Goal: Task Accomplishment & Management: Complete application form

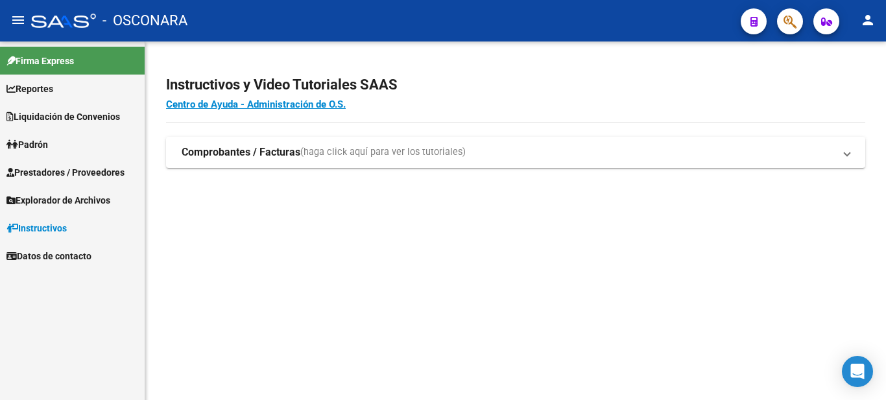
click at [21, 80] on link "Reportes" at bounding box center [72, 89] width 145 height 28
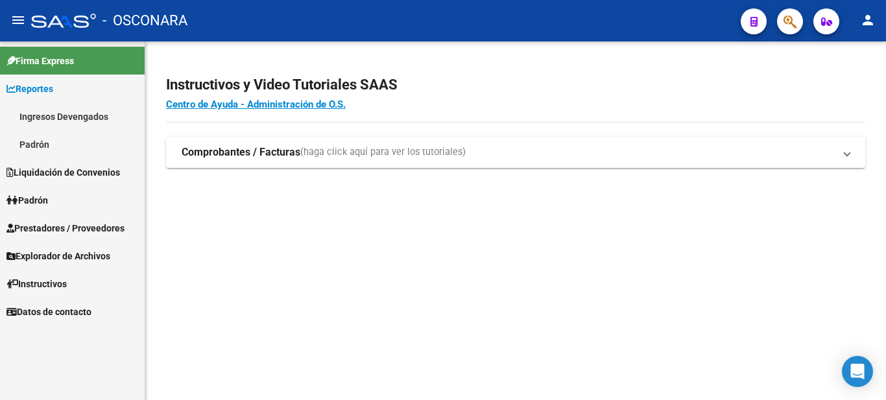
click at [38, 228] on span "Prestadores / Proveedores" at bounding box center [65, 228] width 118 height 14
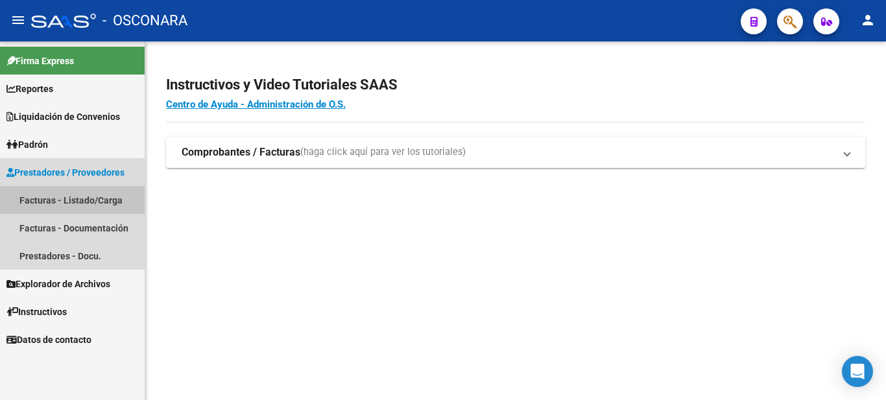
click at [57, 196] on link "Facturas - Listado/Carga" at bounding box center [72, 200] width 145 height 28
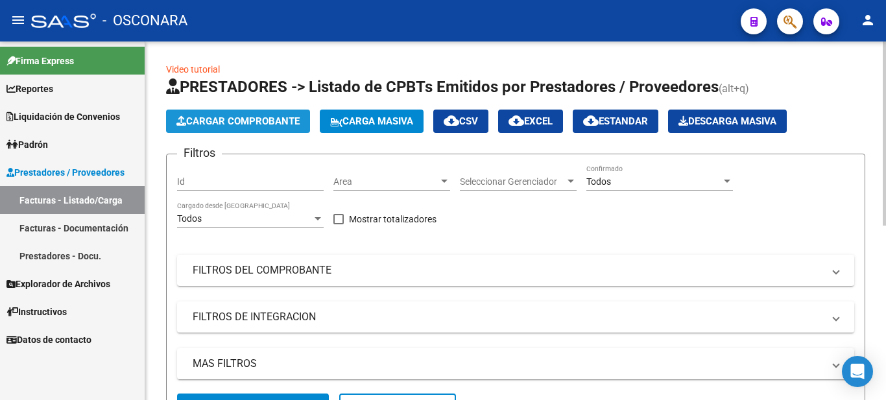
click at [228, 121] on span "Cargar Comprobante" at bounding box center [237, 121] width 123 height 12
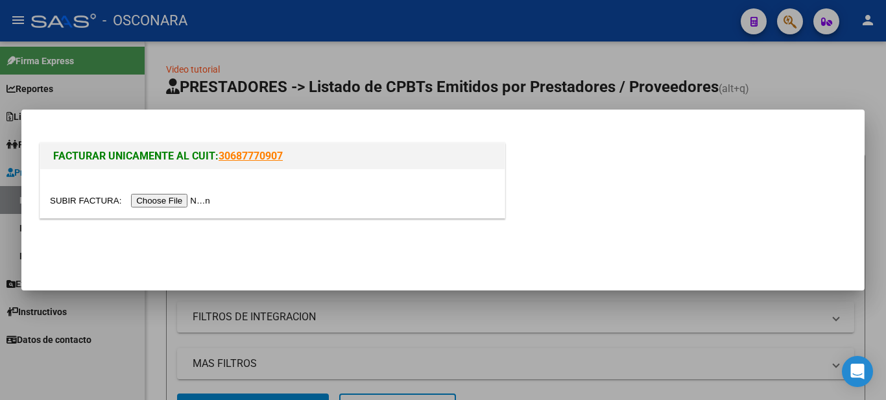
click at [182, 202] on input "file" at bounding box center [132, 201] width 164 height 14
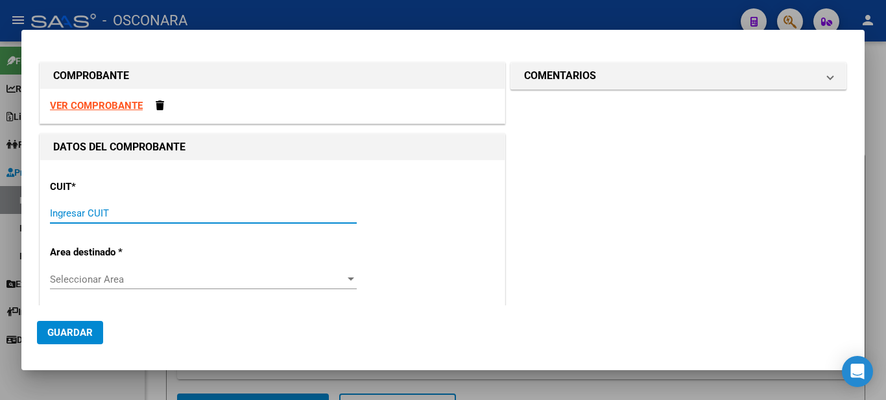
click at [110, 211] on input "Ingresar CUIT" at bounding box center [203, 213] width 307 height 12
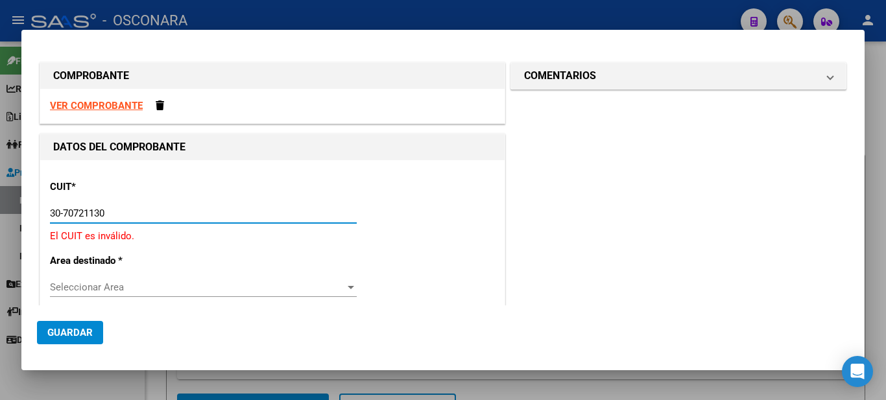
type input "30-70721130-6"
type input "2"
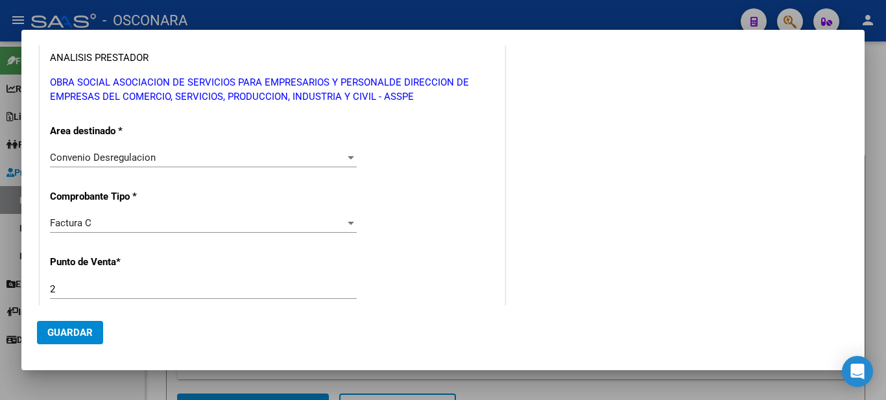
scroll to position [324, 0]
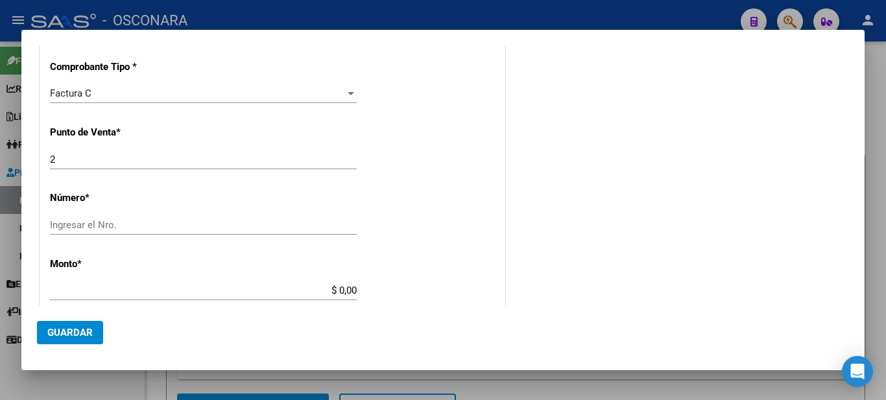
type input "30-70721130-6"
click at [87, 220] on input "Ingresar el Nro." at bounding box center [203, 225] width 307 height 12
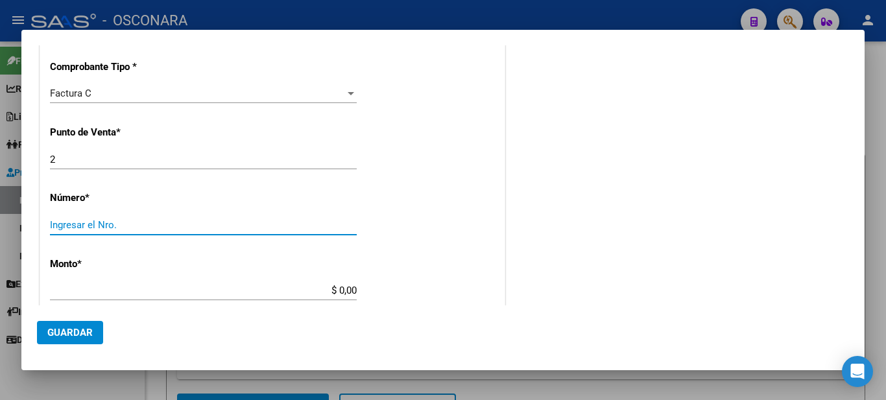
type input "2"
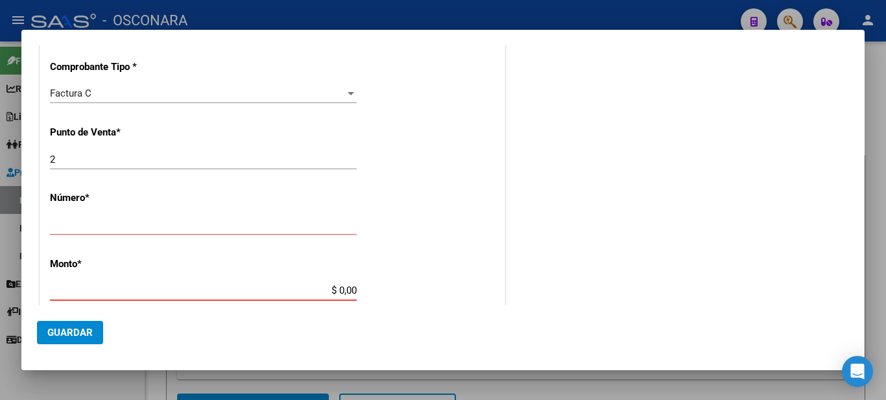
click at [122, 287] on input "$ 0,00" at bounding box center [203, 291] width 307 height 12
type input "$ 5.425.000,00"
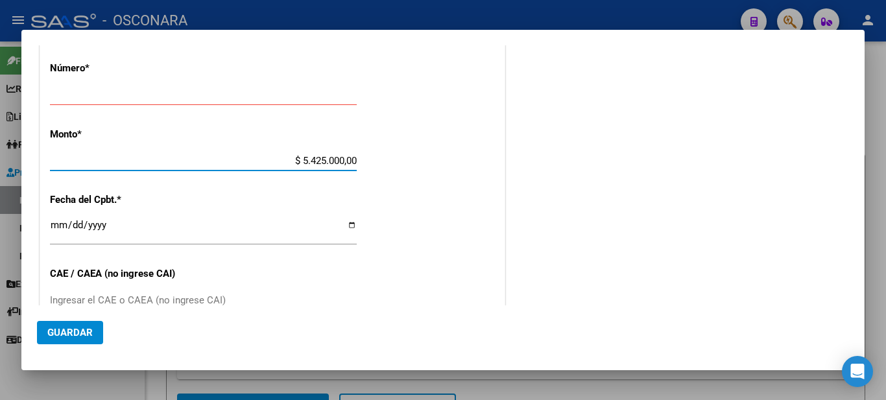
scroll to position [259, 0]
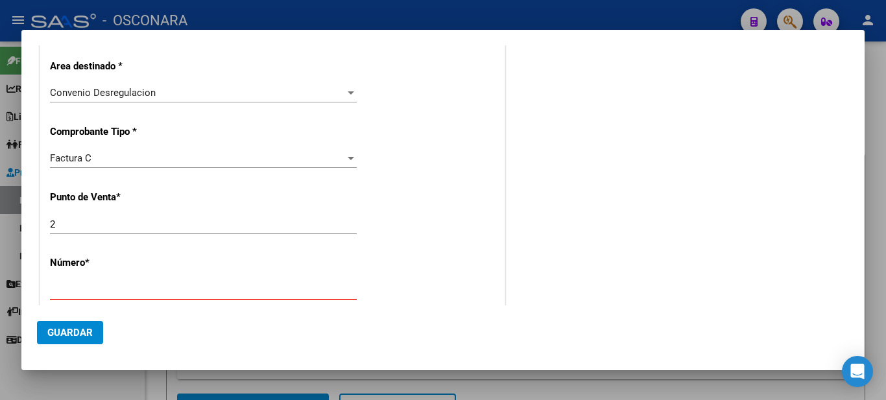
click at [73, 289] on input "Ingresar el Nro." at bounding box center [203, 290] width 307 height 12
click at [51, 287] on input "Ingresar el Nro." at bounding box center [203, 290] width 307 height 12
click at [80, 290] on input "Ingresar el Nro." at bounding box center [203, 290] width 307 height 12
click at [156, 325] on mat-dialog-actions "Guardar" at bounding box center [443, 329] width 812 height 49
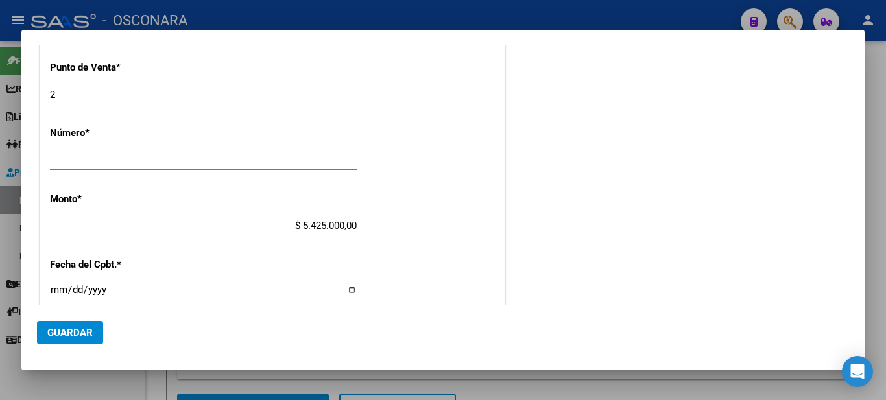
scroll to position [519, 0]
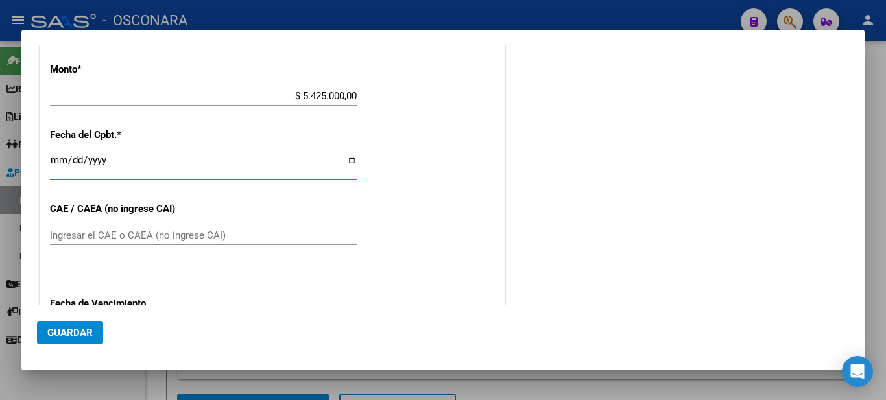
click at [99, 157] on input "Ingresar la fecha" at bounding box center [203, 165] width 307 height 21
click at [349, 158] on input "Ingresar la fecha" at bounding box center [203, 165] width 307 height 21
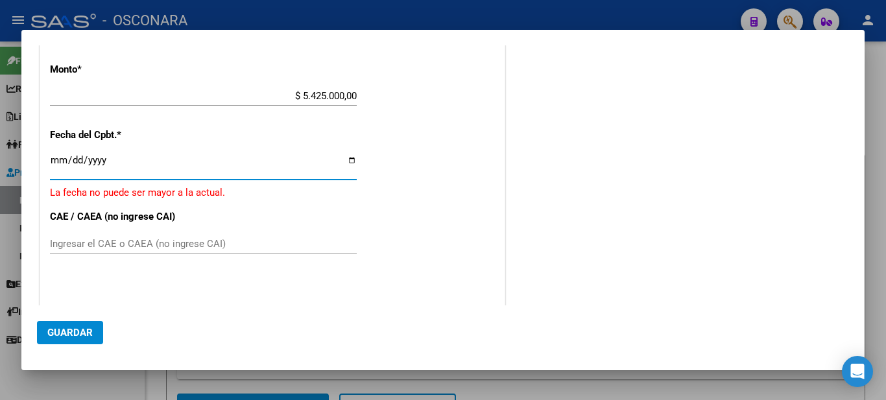
click at [106, 166] on input "[DATE]" at bounding box center [203, 165] width 307 height 21
click at [57, 161] on input "[DATE]" at bounding box center [203, 165] width 307 height 21
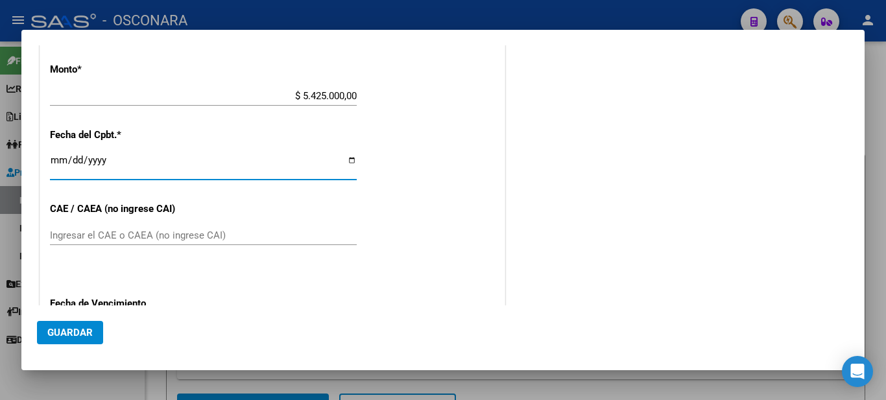
type input "[DATE]"
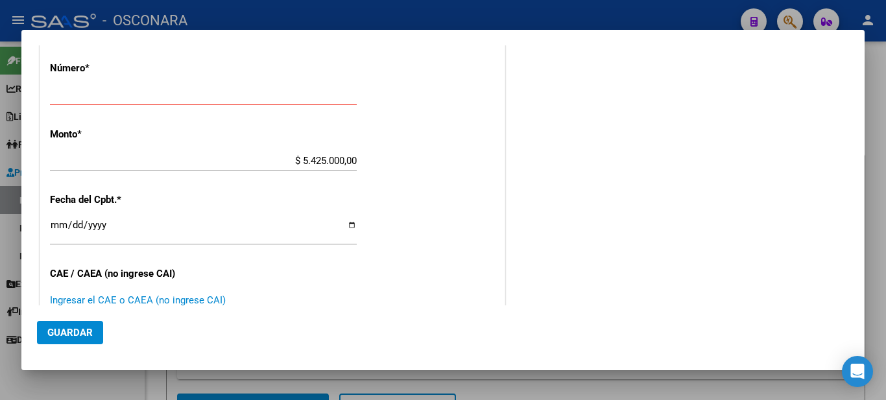
scroll to position [454, 0]
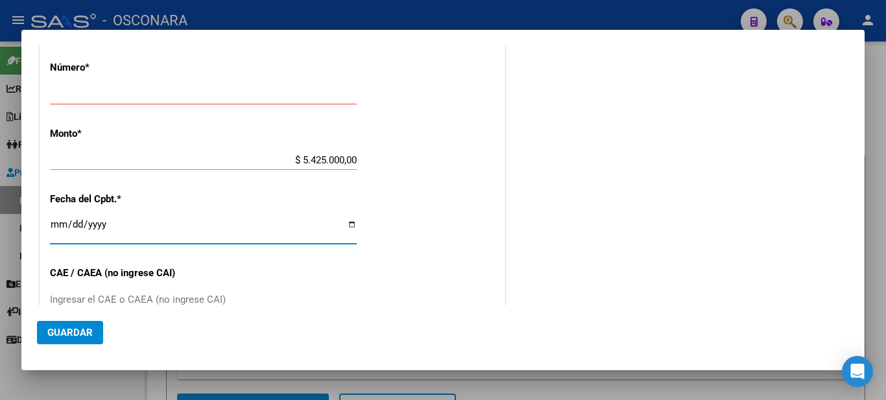
click at [58, 219] on input "[DATE]" at bounding box center [203, 229] width 307 height 21
click at [73, 296] on input "Ingresar el CAE o CAEA (no ingrese CAI)" at bounding box center [203, 300] width 307 height 12
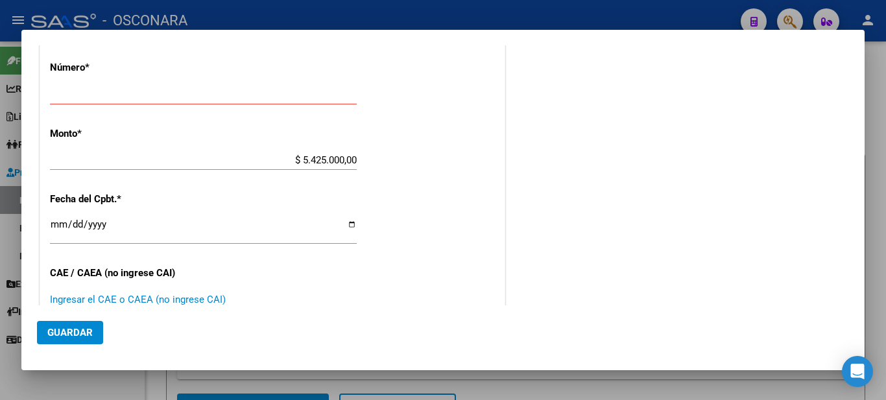
paste input "75336111773572"
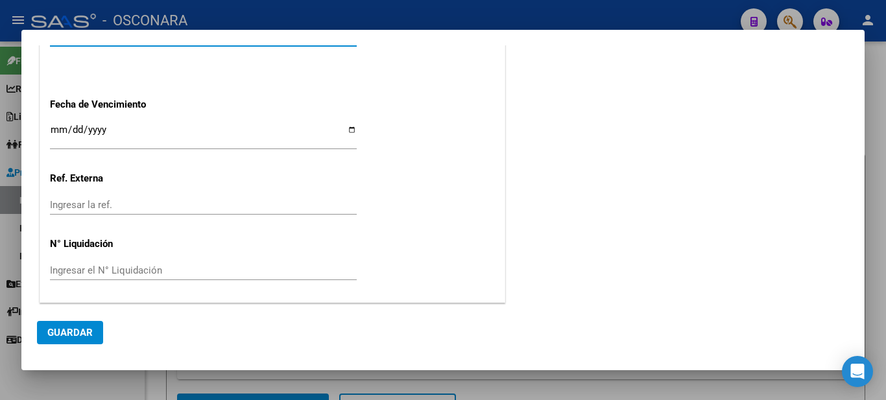
type input "75336111773572"
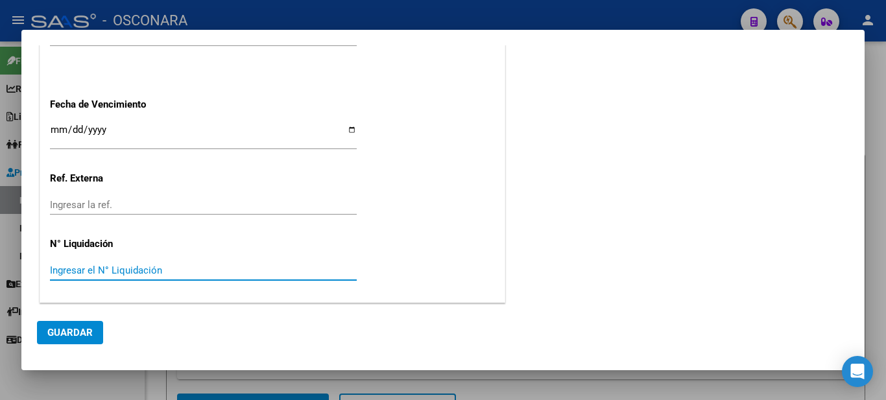
click at [106, 268] on input "Ingresar el N° Liquidación" at bounding box center [203, 270] width 307 height 12
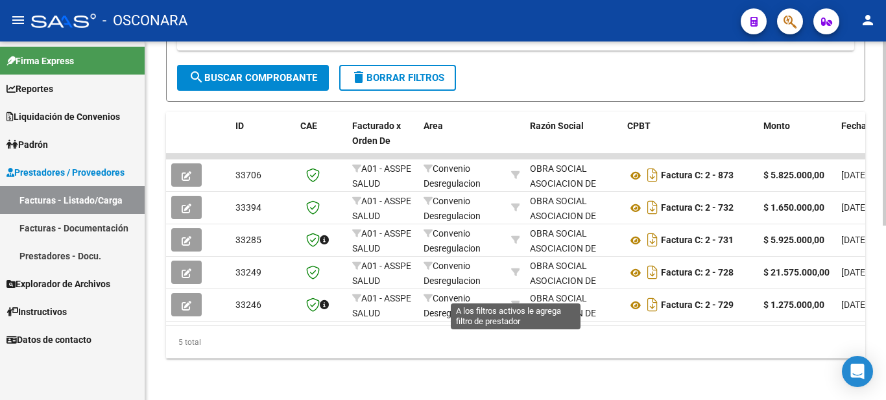
scroll to position [0, 0]
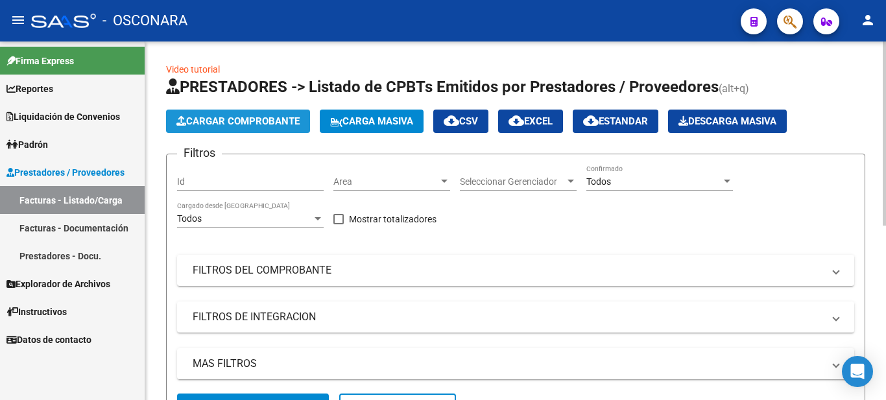
click at [245, 128] on button "Cargar Comprobante" at bounding box center [238, 121] width 144 height 23
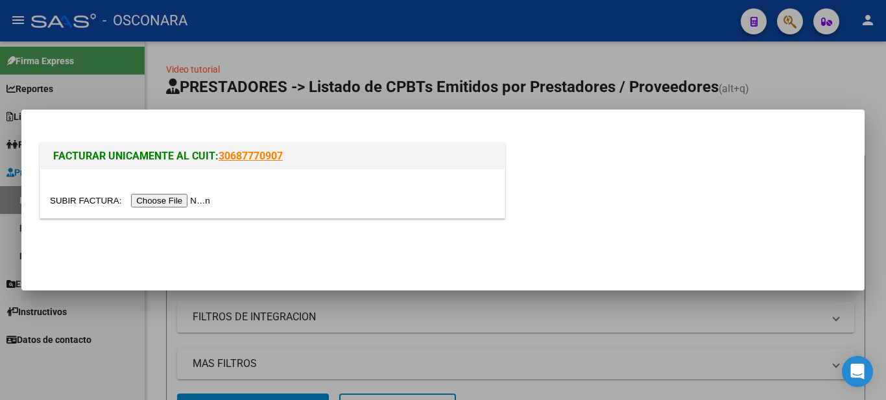
click at [153, 198] on input "file" at bounding box center [132, 201] width 164 height 14
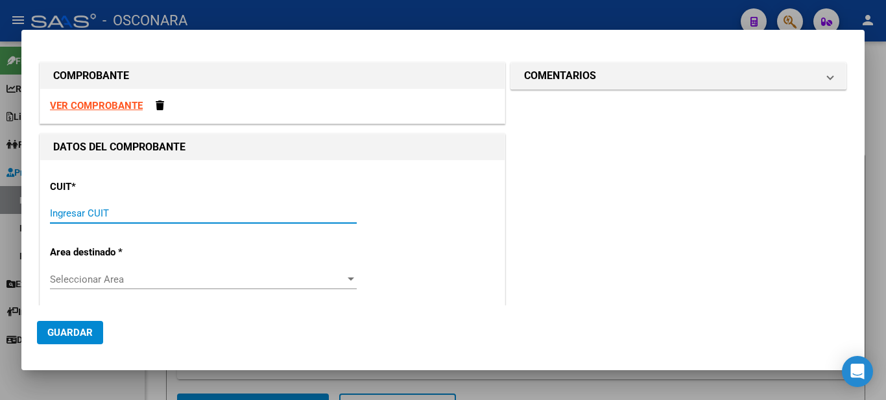
click at [102, 215] on input "Ingresar CUIT" at bounding box center [203, 213] width 307 height 12
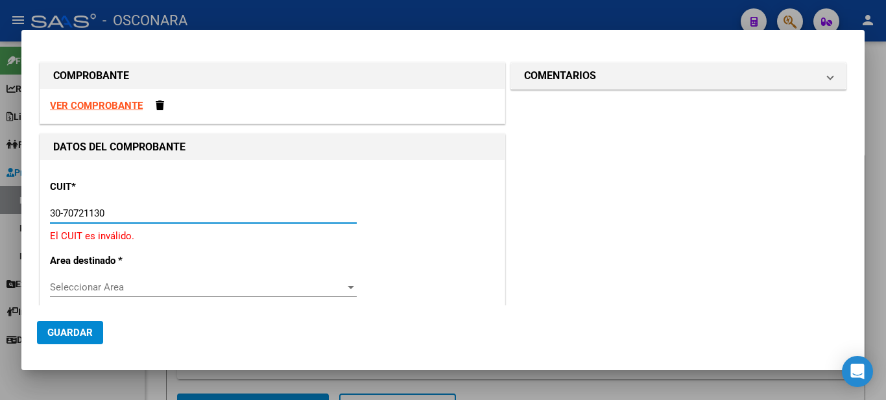
type input "30-70721130-6"
type input "2"
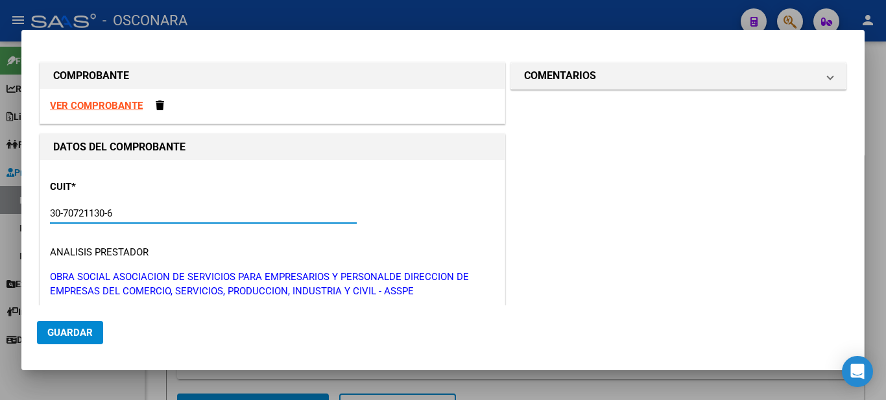
scroll to position [194, 0]
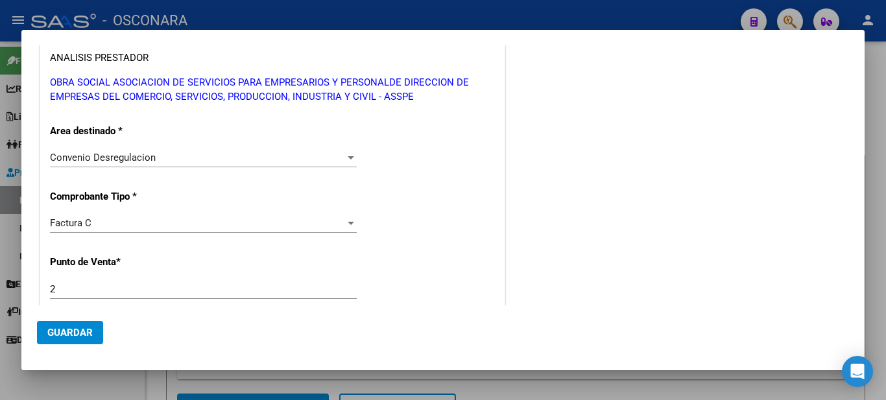
type input "30-70721130-6"
click at [64, 224] on span "Factura C" at bounding box center [70, 223] width 41 height 12
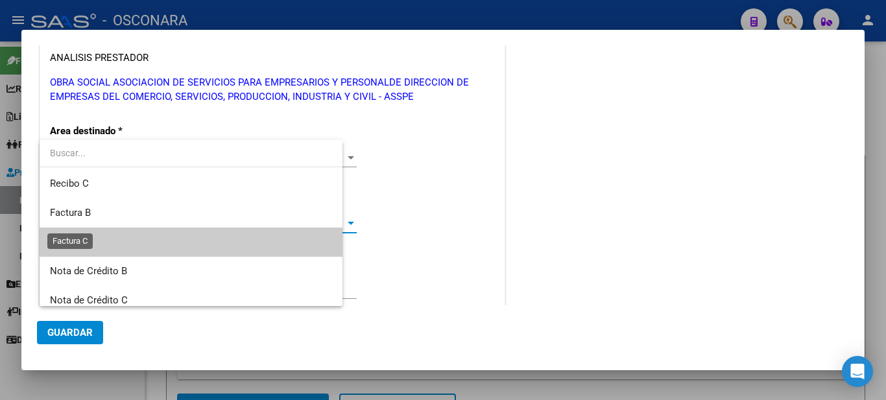
scroll to position [19, 0]
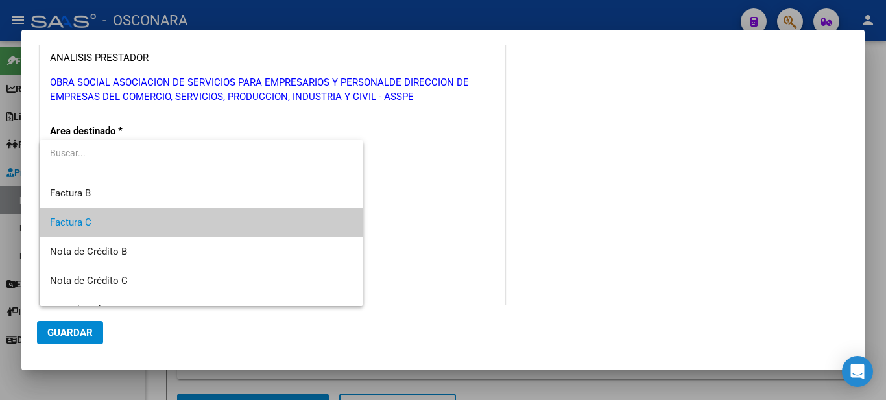
click at [104, 228] on span "Factura C" at bounding box center [201, 222] width 303 height 29
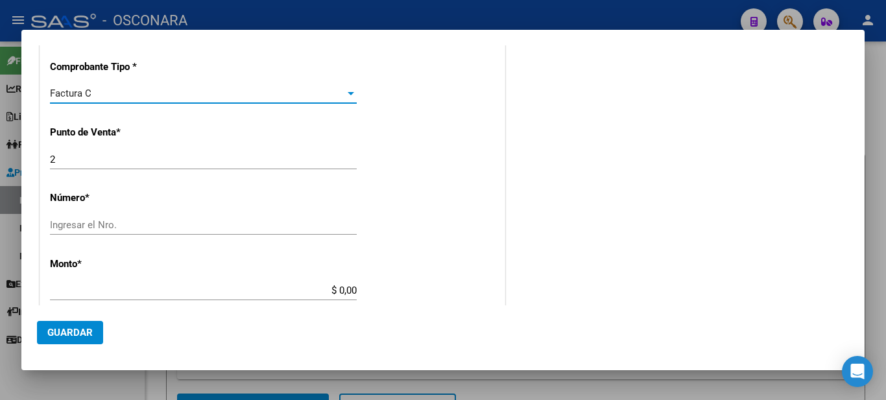
scroll to position [389, 0]
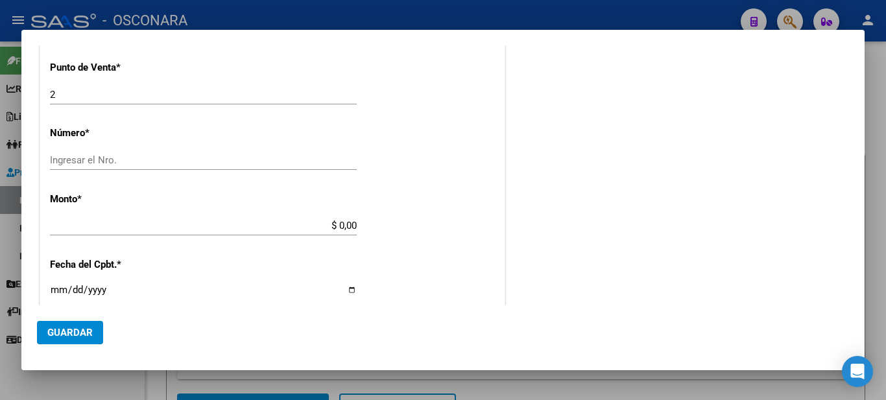
click at [90, 159] on input "Ingresar el Nro." at bounding box center [203, 160] width 307 height 12
type input "1032"
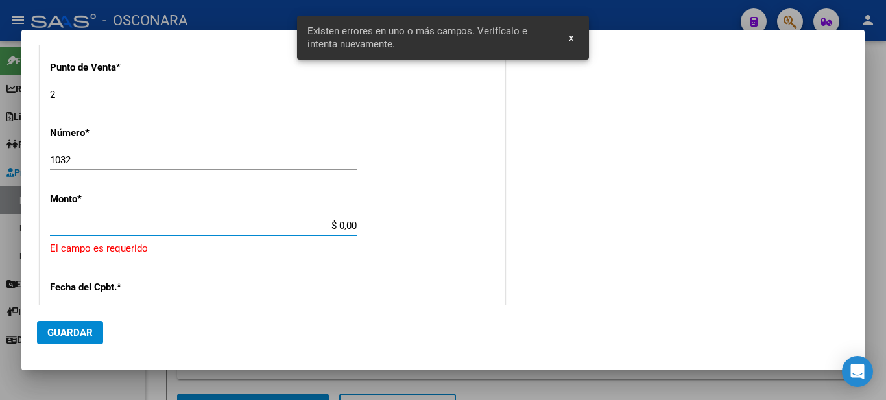
scroll to position [433, 0]
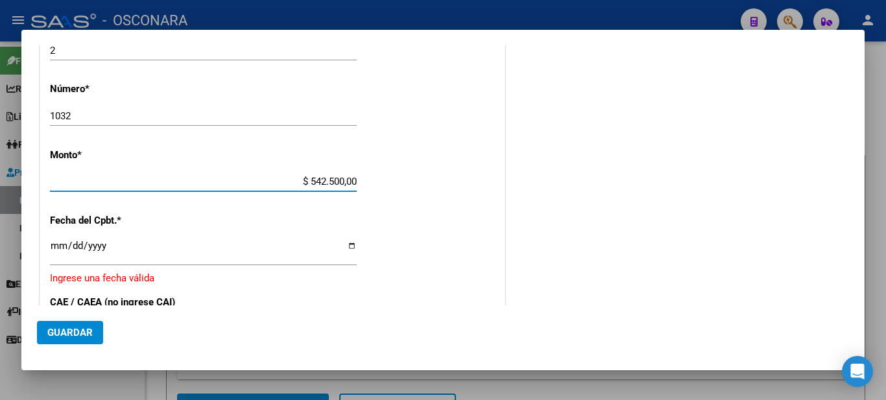
type input "$ 5.425.000,00"
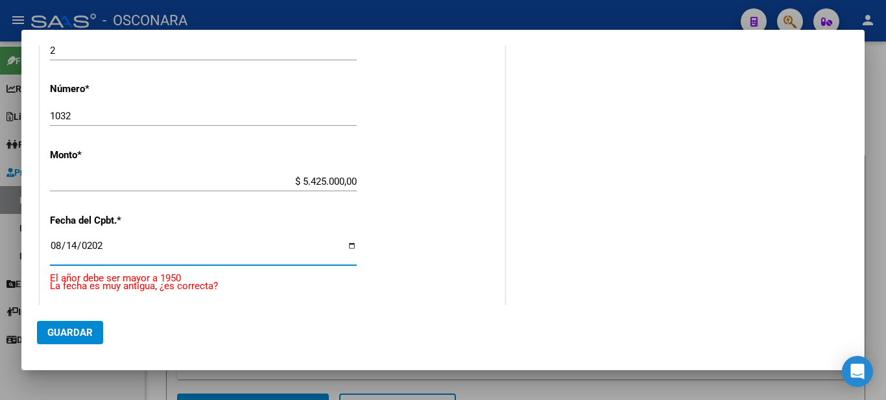
type input "[DATE]"
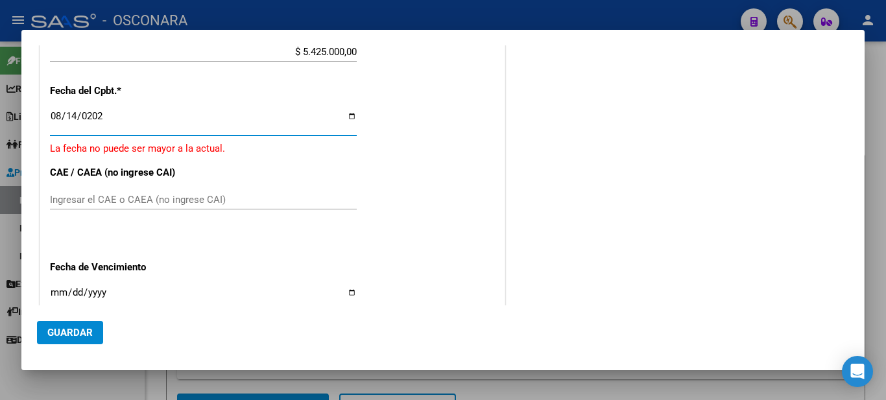
click at [114, 202] on input "Ingresar el CAE o CAEA (no ingrese CAI)" at bounding box center [203, 200] width 307 height 12
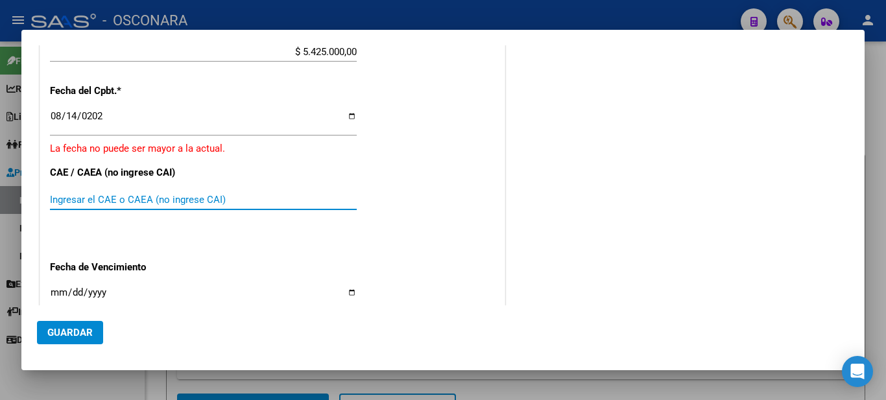
paste input "75336111773572"
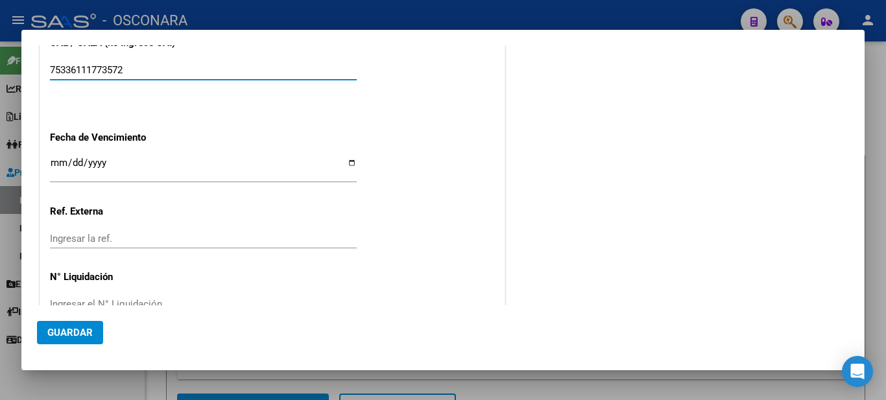
scroll to position [726, 0]
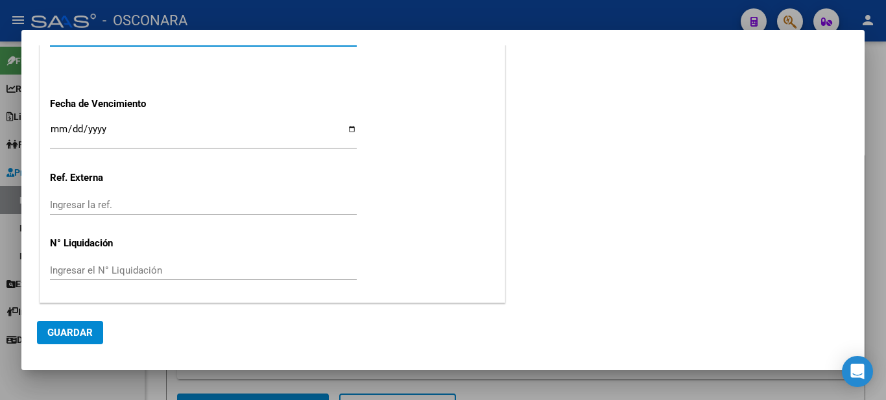
type input "75336111773572"
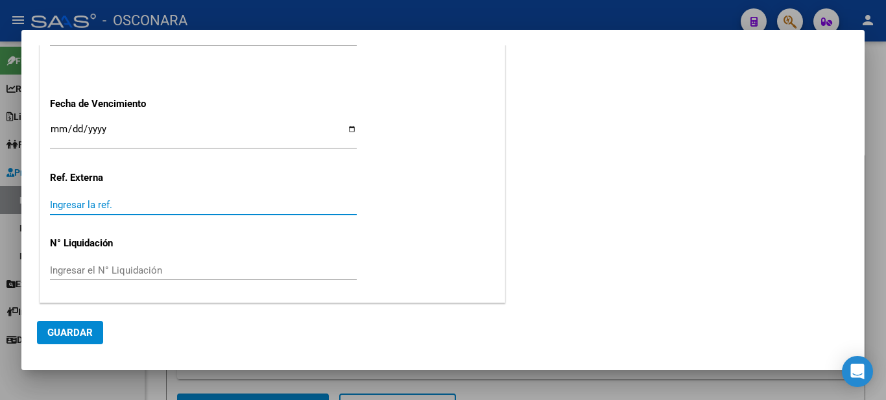
click at [91, 201] on input "Ingresar la ref." at bounding box center [203, 205] width 307 height 12
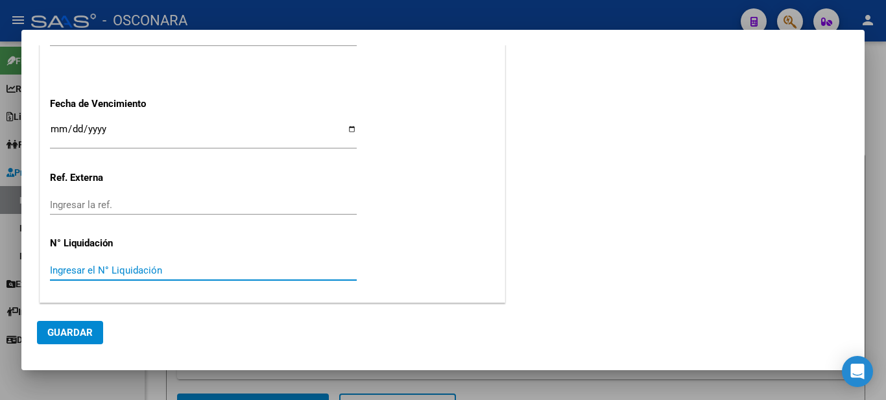
click at [93, 266] on input "Ingresar el N° Liquidación" at bounding box center [203, 270] width 307 height 12
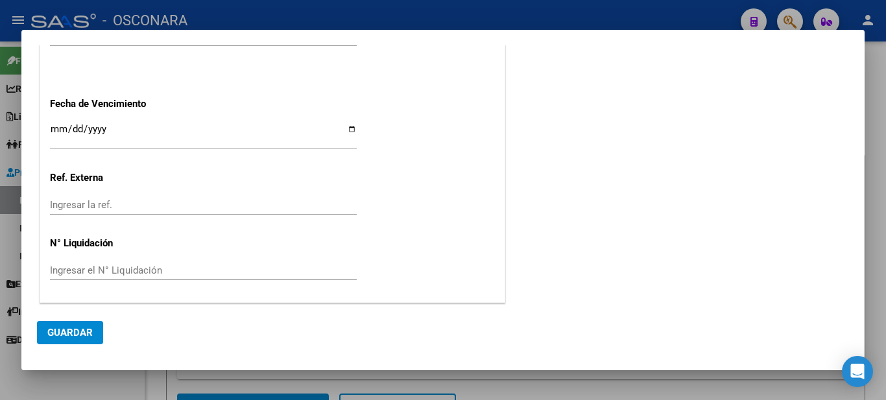
click at [87, 123] on div "Ingresar la fecha" at bounding box center [203, 135] width 307 height 28
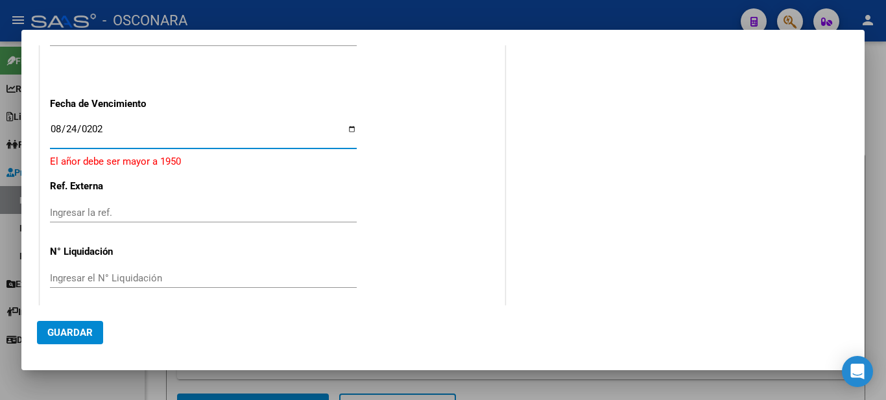
type input "[DATE]"
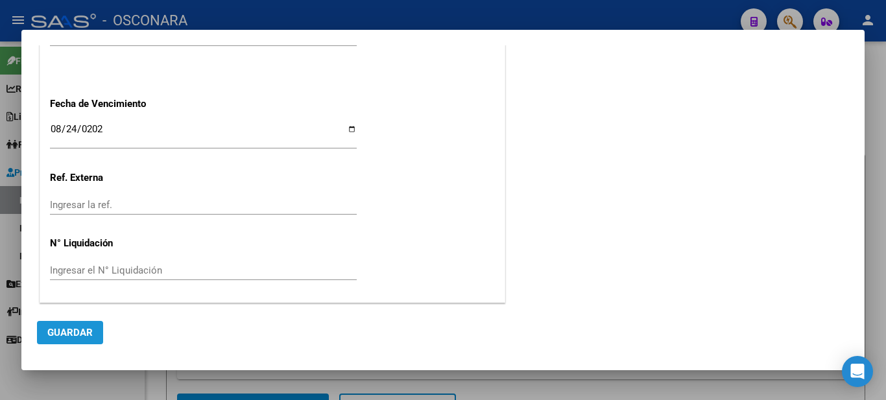
click at [85, 324] on button "Guardar" at bounding box center [70, 332] width 66 height 23
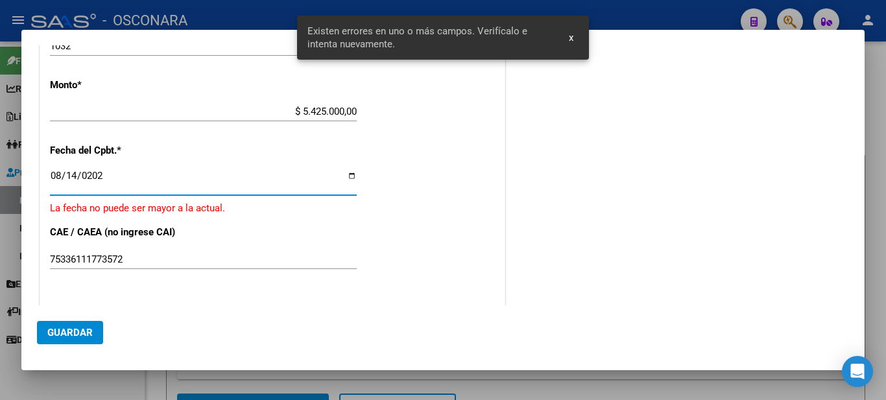
click at [60, 174] on input "[DATE]" at bounding box center [203, 180] width 307 height 21
type input "[DATE]"
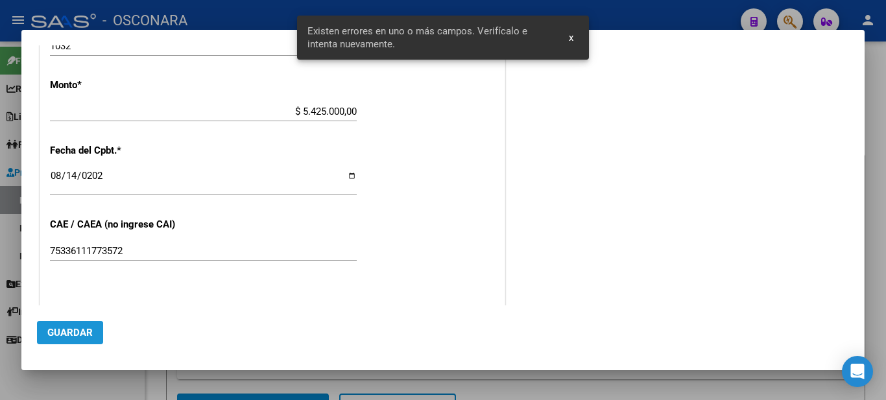
click at [63, 334] on span "Guardar" at bounding box center [69, 333] width 45 height 12
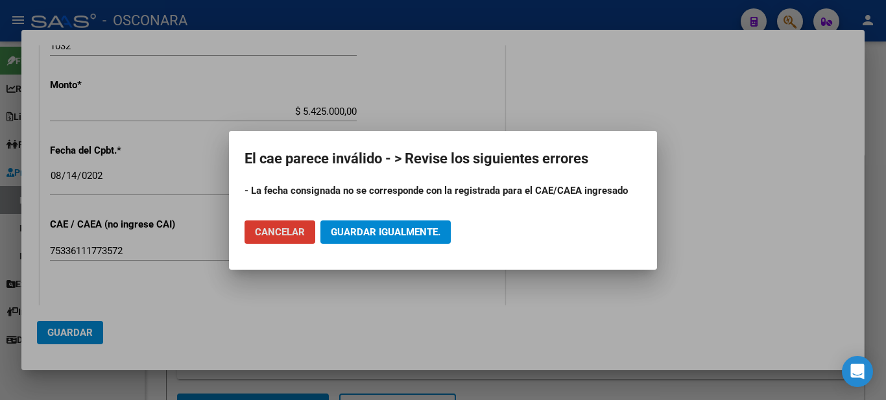
click at [247, 239] on button "Cancelar" at bounding box center [279, 231] width 71 height 23
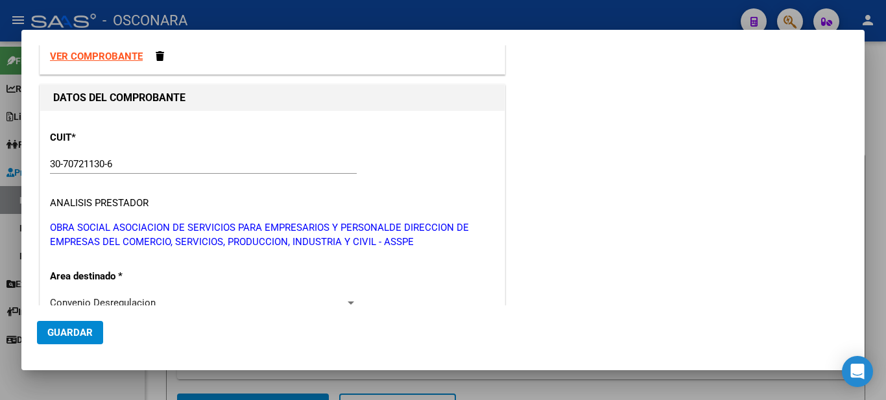
scroll to position [0, 0]
